Goal: Information Seeking & Learning: Learn about a topic

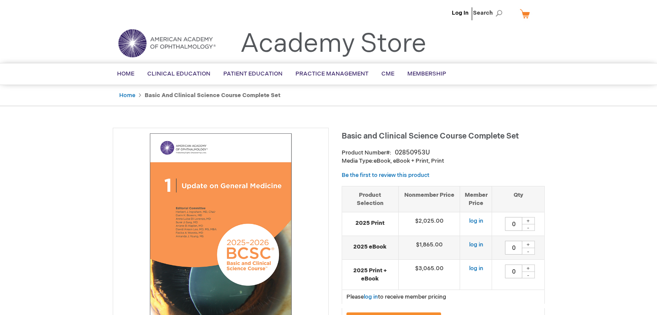
click at [187, 42] on img at bounding box center [167, 43] width 104 height 31
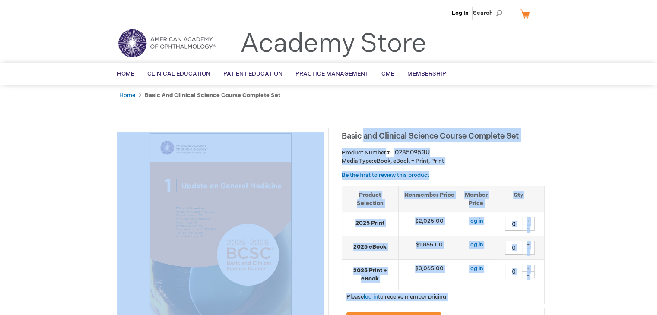
drag, startPoint x: 340, startPoint y: 135, endPoint x: 366, endPoint y: 130, distance: 25.6
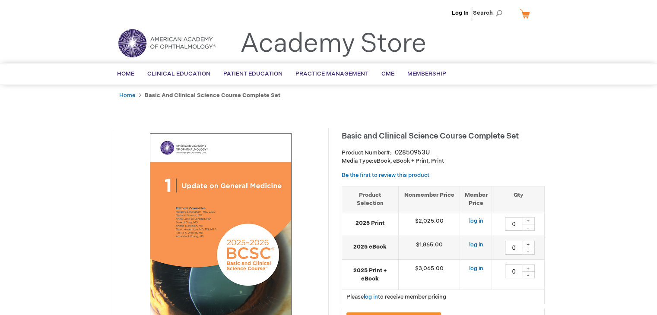
drag, startPoint x: 366, startPoint y: 130, endPoint x: 344, endPoint y: 139, distance: 23.4
click at [344, 139] on span "Basic and Clinical Science Course Complete Set" at bounding box center [430, 136] width 177 height 9
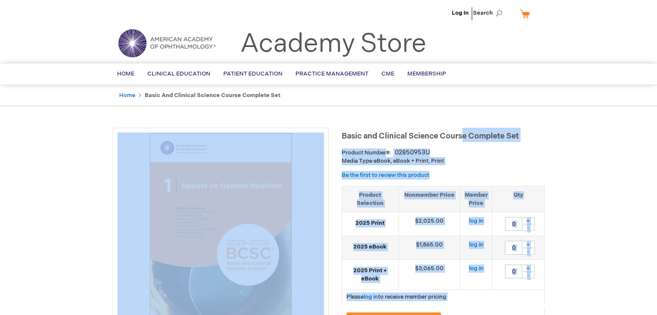
drag, startPoint x: 340, startPoint y: 134, endPoint x: 464, endPoint y: 136, distance: 124.0
click at [464, 136] on span "Basic and Clinical Science Course Complete Set" at bounding box center [430, 136] width 177 height 9
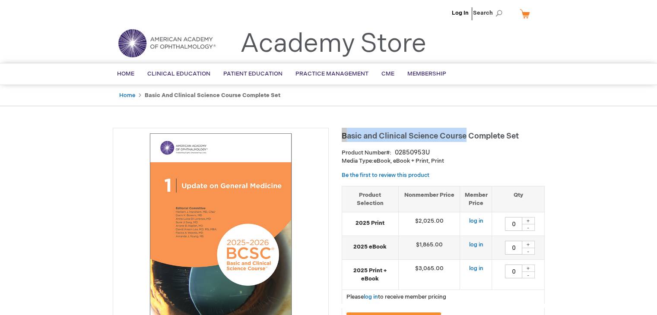
drag, startPoint x: 467, startPoint y: 136, endPoint x: 342, endPoint y: 134, distance: 124.5
click at [342, 134] on span "Basic and Clinical Science Course Complete Set" at bounding box center [430, 136] width 177 height 9
copy span "Basic and Clinical Science Course"
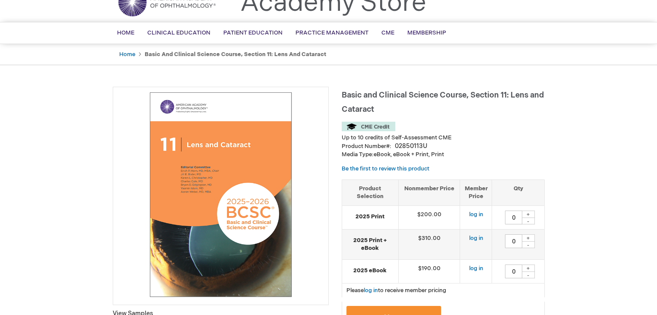
scroll to position [41, 0]
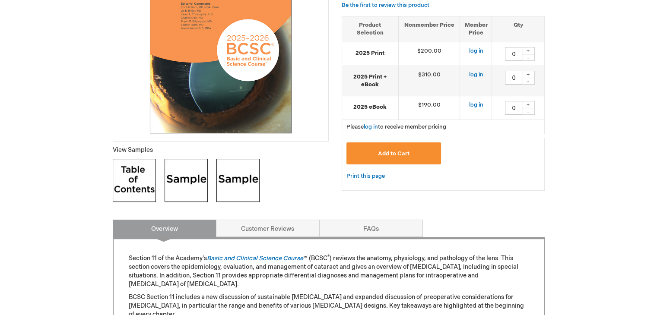
scroll to position [190, 0]
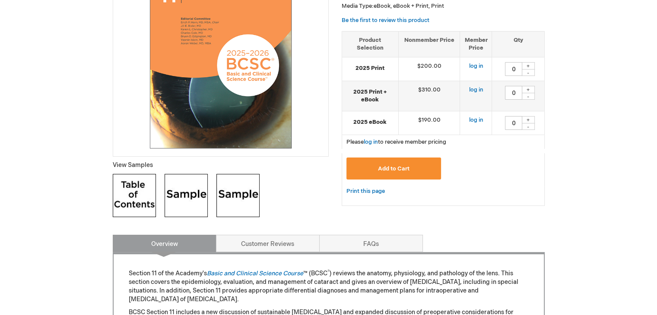
click at [190, 194] on img at bounding box center [186, 195] width 43 height 43
click at [225, 206] on img at bounding box center [237, 195] width 43 height 43
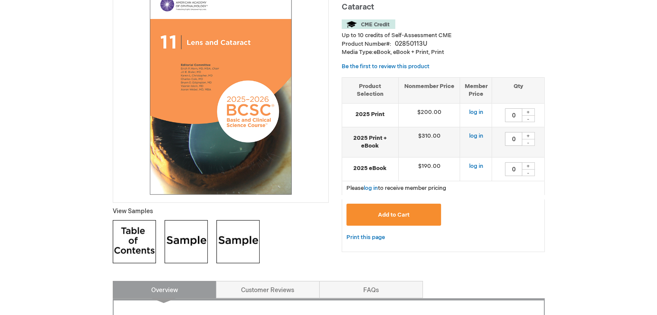
scroll to position [144, 0]
